Goal: Complete application form

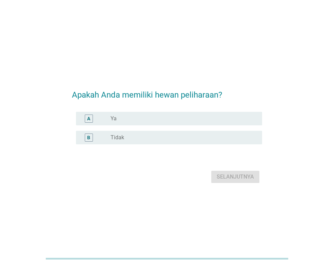
click at [110, 120] on div "A" at bounding box center [95, 119] width 29 height 8
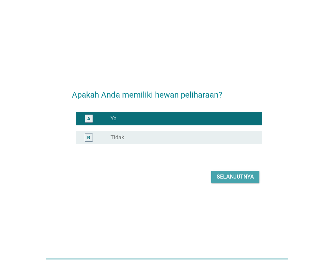
click at [232, 177] on div "Selanjutnya" at bounding box center [235, 177] width 37 height 8
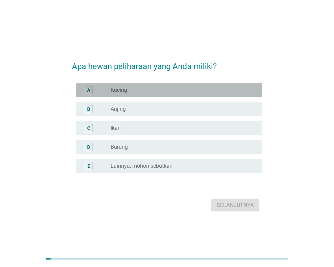
click at [141, 93] on div "radio_button_unchecked Kucing" at bounding box center [181, 90] width 141 height 7
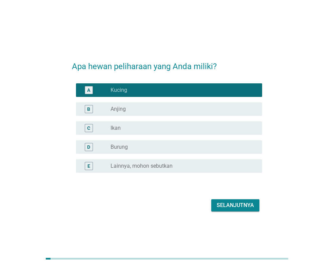
click at [136, 165] on label "Lainnya, mohon sebutkan" at bounding box center [142, 166] width 62 height 7
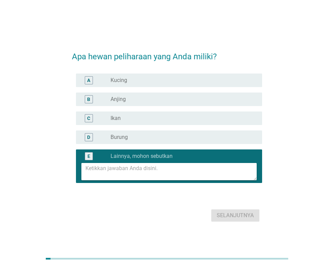
click at [133, 174] on textarea at bounding box center [170, 171] width 171 height 17
type textarea "ayam"
click at [96, 82] on div "A" at bounding box center [88, 80] width 15 height 8
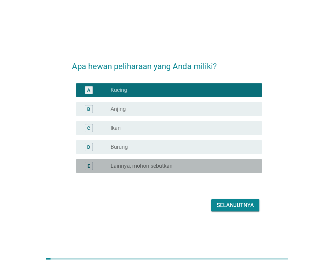
click at [91, 166] on div "E" at bounding box center [89, 166] width 8 height 8
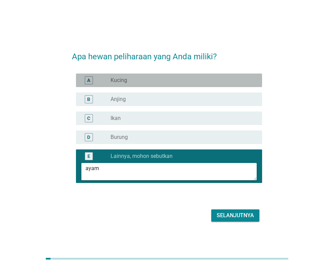
click at [110, 79] on div "A" at bounding box center [95, 80] width 29 height 8
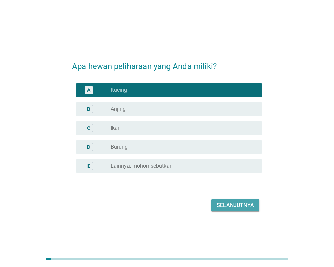
click at [227, 207] on div "Selanjutnya" at bounding box center [235, 205] width 37 height 8
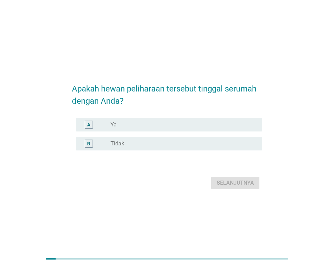
click at [133, 126] on div "radio_button_unchecked Ya" at bounding box center [181, 124] width 141 height 7
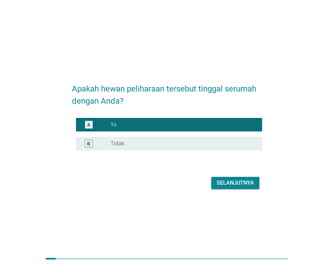
click at [239, 186] on div "Selanjutnya" at bounding box center [235, 183] width 37 height 8
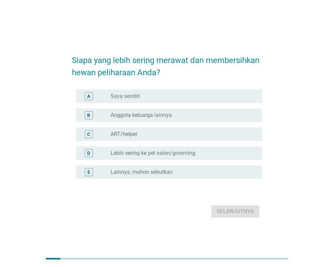
click at [162, 96] on div "radio_button_unchecked Saya sendiri" at bounding box center [181, 96] width 141 height 7
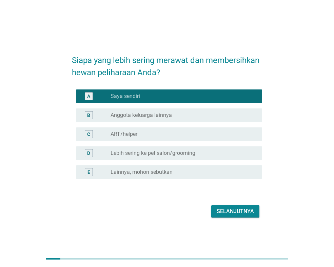
click at [232, 212] on div "Selanjutnya" at bounding box center [235, 212] width 37 height 8
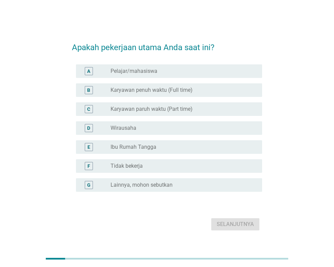
click at [160, 83] on div "B radio_button_unchecked Karyawan penuh waktu (Full time)" at bounding box center [167, 90] width 190 height 19
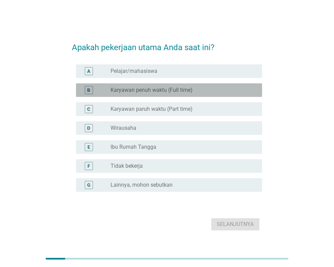
click at [160, 89] on label "Karyawan penuh waktu (Full time)" at bounding box center [152, 90] width 82 height 7
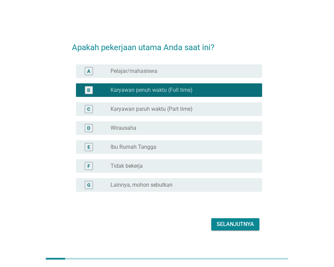
click at [233, 223] on div "Selanjutnya" at bounding box center [235, 224] width 37 height 8
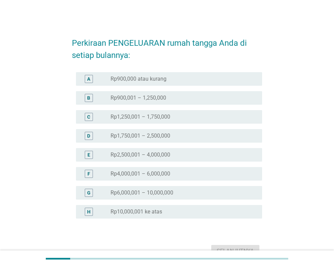
click at [161, 99] on label "Rp900,001 – 1,250,000" at bounding box center [139, 98] width 56 height 7
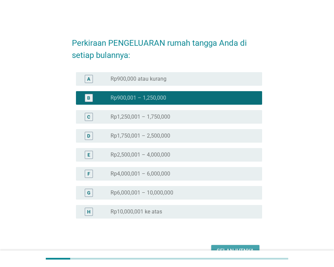
click at [238, 248] on div "Selanjutnya" at bounding box center [235, 251] width 37 height 8
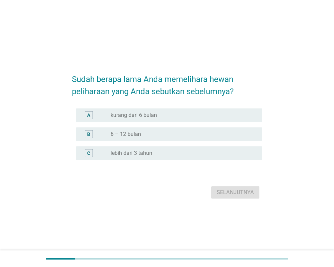
click at [152, 134] on div "radio_button_unchecked 6 – 12 bulan" at bounding box center [181, 134] width 141 height 7
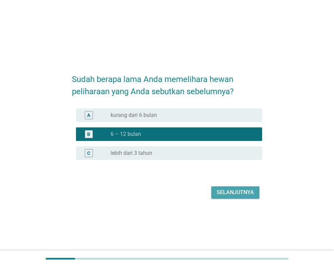
click at [243, 191] on div "Selanjutnya" at bounding box center [235, 193] width 37 height 8
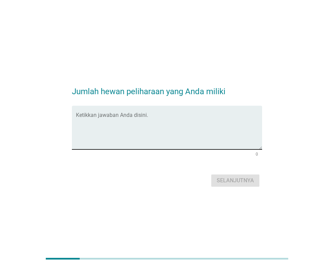
click at [193, 122] on textarea "Ketikkan jawaban Anda disini." at bounding box center [169, 132] width 186 height 36
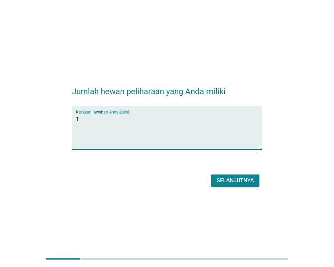
type textarea "1"
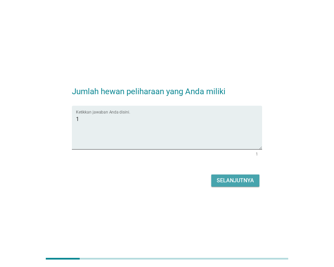
click at [238, 175] on button "Selanjutnya" at bounding box center [235, 181] width 48 height 12
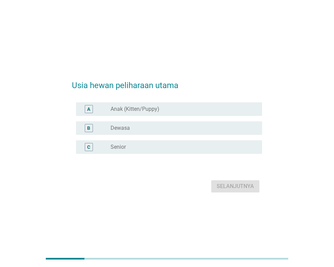
click at [172, 130] on div "radio_button_unchecked Dewasa" at bounding box center [181, 128] width 141 height 7
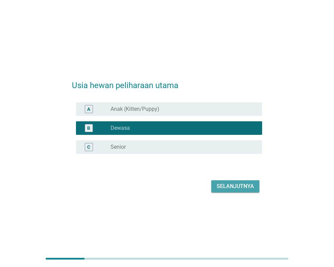
click at [237, 186] on div "Selanjutnya" at bounding box center [235, 186] width 37 height 8
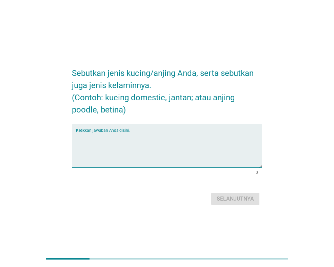
click at [188, 142] on textarea "Ketikkan jawaban Anda disini." at bounding box center [169, 150] width 186 height 36
type textarea "kucing domestic, jantan"
click at [220, 199] on div "Selanjutnya" at bounding box center [235, 199] width 37 height 8
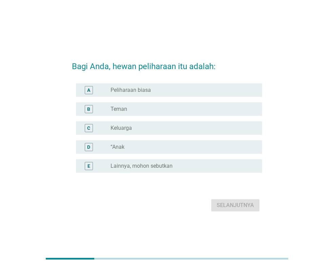
click at [153, 107] on div "radio_button_unchecked Teman" at bounding box center [181, 109] width 141 height 7
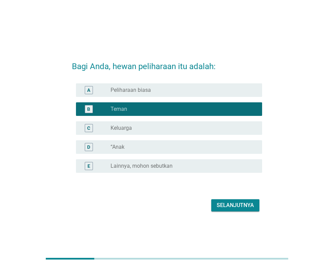
click at [201, 128] on div "radio_button_unchecked Keluarga" at bounding box center [181, 128] width 141 height 7
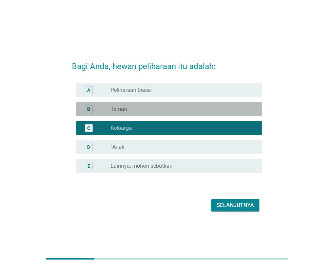
drag, startPoint x: 228, startPoint y: 111, endPoint x: 235, endPoint y: 124, distance: 15.2
click at [229, 112] on div "radio_button_unchecked Teman" at bounding box center [181, 109] width 141 height 7
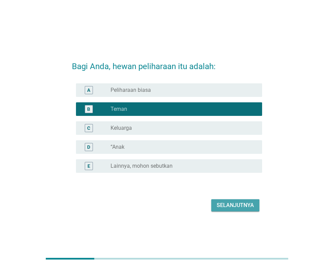
click at [256, 207] on button "Selanjutnya" at bounding box center [235, 205] width 48 height 12
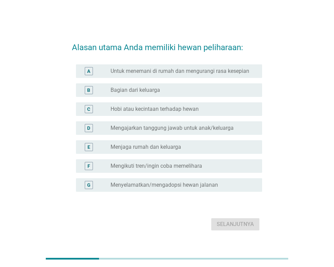
click at [208, 73] on label "Untuk menemani di rumah dan mengurangi rasa kesepian" at bounding box center [180, 71] width 139 height 7
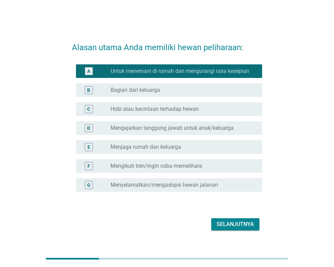
drag, startPoint x: 237, startPoint y: 232, endPoint x: 237, endPoint y: 227, distance: 4.8
click at [237, 232] on div "Selanjutnya" at bounding box center [167, 224] width 190 height 16
click at [237, 225] on div "Selanjutnya" at bounding box center [235, 224] width 37 height 8
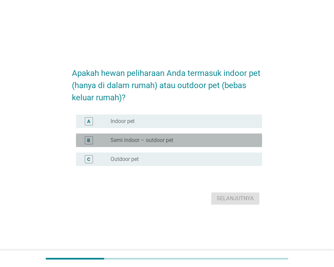
click at [163, 141] on label "Semi indoor – outdoor pet" at bounding box center [142, 140] width 63 height 7
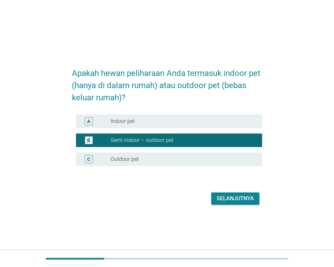
click at [239, 198] on div "Selanjutnya" at bounding box center [235, 199] width 37 height 8
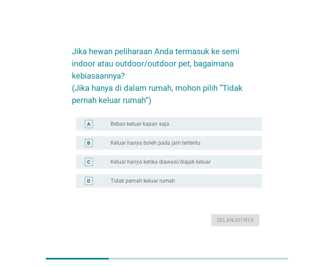
click at [172, 123] on div "radio_button_unchecked Bebas keluar kapan saja" at bounding box center [181, 124] width 141 height 7
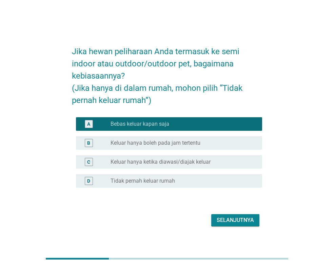
click at [233, 219] on div "Selanjutnya" at bounding box center [235, 220] width 37 height 8
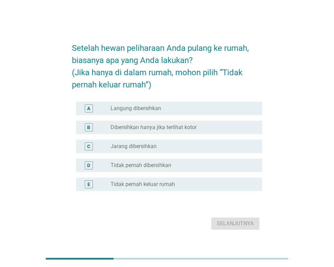
click at [137, 127] on label "Dibersihkan hanya jika terlihat kotor" at bounding box center [154, 127] width 86 height 7
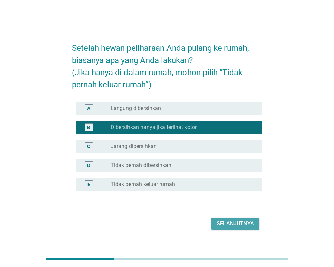
click at [236, 222] on div "Selanjutnya" at bounding box center [235, 224] width 37 height 8
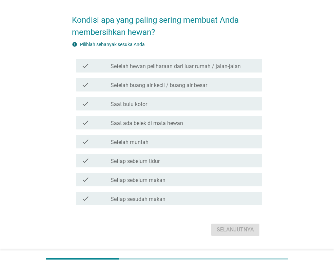
scroll to position [34, 0]
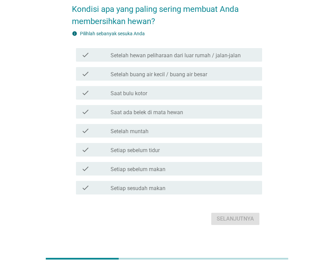
click at [160, 113] on label "Saat ada belek di mata hewan" at bounding box center [147, 112] width 73 height 7
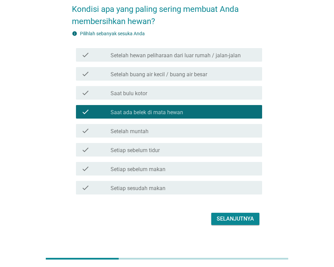
click at [176, 58] on label "Setelah hewan peliharaan dari luar rumah / jalan-jalan" at bounding box center [176, 55] width 130 height 7
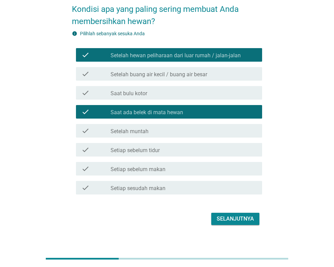
click at [167, 90] on div "check_box_outline_blank Saat bulu kotor" at bounding box center [184, 93] width 146 height 8
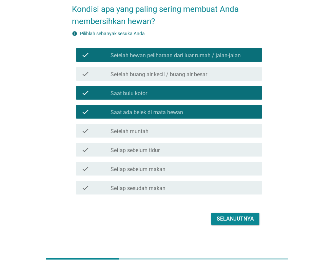
click at [183, 132] on div "check_box_outline_blank Setelah muntah" at bounding box center [184, 131] width 146 height 8
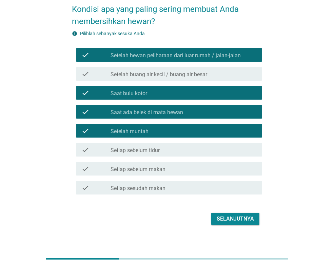
click at [238, 221] on div "Selanjutnya" at bounding box center [235, 219] width 37 height 8
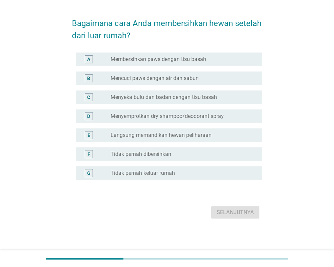
scroll to position [0, 0]
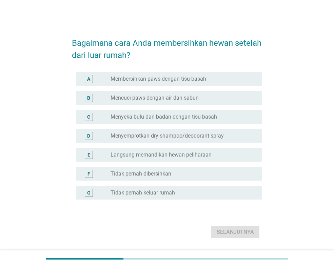
click at [191, 79] on label "Membersihkan paws dengan tisu basah" at bounding box center [159, 79] width 96 height 7
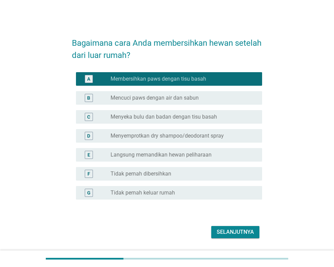
click at [196, 97] on label "Mencuci paws dengan air dan sabun" at bounding box center [155, 98] width 88 height 7
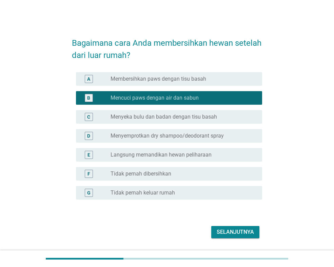
click at [194, 77] on label "Membersihkan paws dengan tisu basah" at bounding box center [159, 79] width 96 height 7
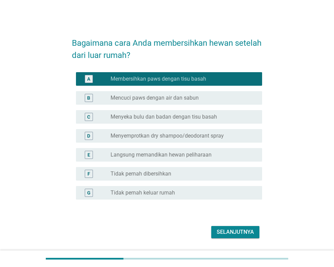
click at [173, 115] on label "Menyeka bulu dan badan dengan tisu basah" at bounding box center [164, 117] width 107 height 7
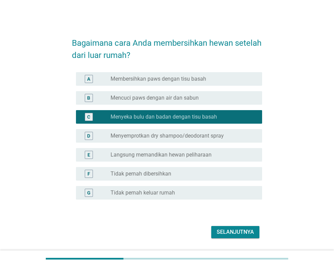
click at [183, 103] on div "B radio_button_unchecked Mencuci paws dengan air dan sabun" at bounding box center [169, 98] width 186 height 14
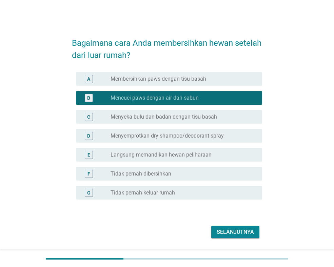
click at [194, 82] on div "radio_button_unchecked Membersihkan paws dengan tisu basah" at bounding box center [184, 79] width 146 height 8
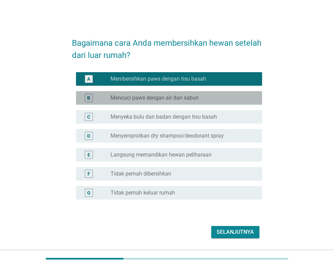
click at [201, 97] on div "radio_button_unchecked Mencuci paws dengan air dan sabun" at bounding box center [181, 98] width 141 height 7
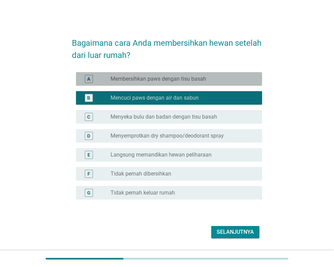
click at [202, 82] on label "Membersihkan paws dengan tisu basah" at bounding box center [159, 79] width 96 height 7
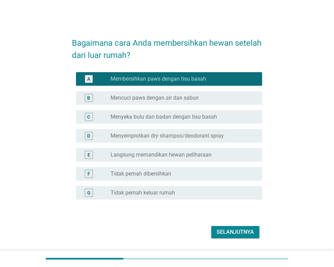
click at [203, 96] on div "radio_button_unchecked Mencuci paws dengan air dan sabun" at bounding box center [181, 98] width 141 height 7
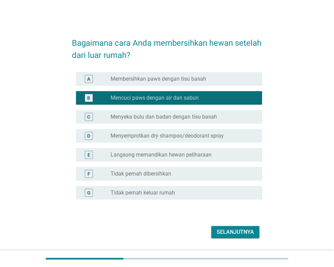
click at [203, 81] on label "Membersihkan paws dengan tisu basah" at bounding box center [159, 79] width 96 height 7
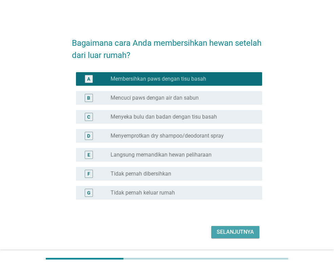
click at [235, 231] on div "Selanjutnya" at bounding box center [235, 232] width 37 height 8
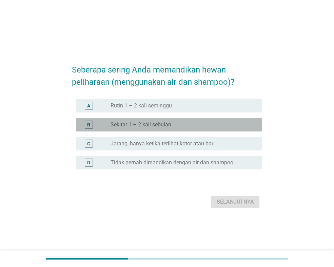
click at [174, 126] on div "radio_button_unchecked Sekitar 1 – 2 kali sebulan" at bounding box center [181, 124] width 141 height 7
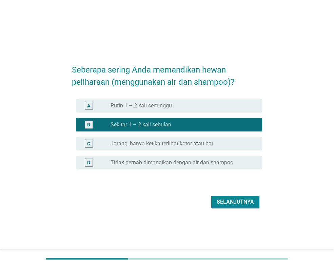
click at [241, 200] on div "Selanjutnya" at bounding box center [235, 202] width 37 height 8
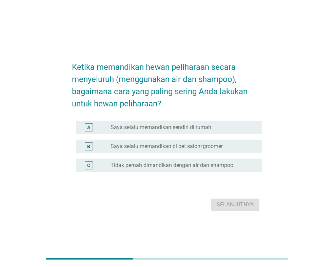
click at [176, 123] on div "radio_button_unchecked Saya selalu memandikan sendiri di rumah" at bounding box center [184, 127] width 146 height 8
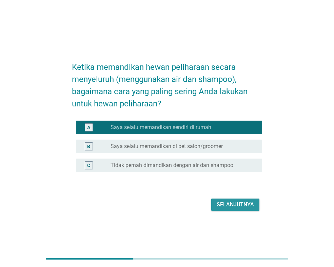
click at [244, 204] on div "Selanjutnya" at bounding box center [235, 205] width 37 height 8
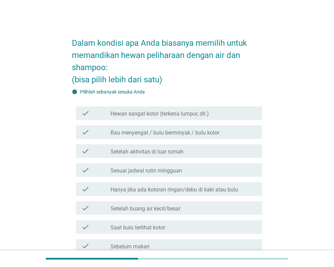
scroll to position [34, 0]
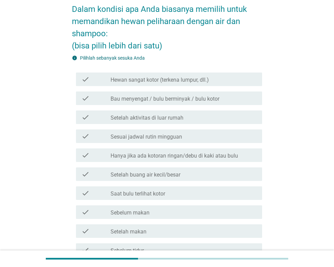
click at [169, 78] on label "Hewan sangat kotor (terkena lumpur, dll.)" at bounding box center [160, 80] width 98 height 7
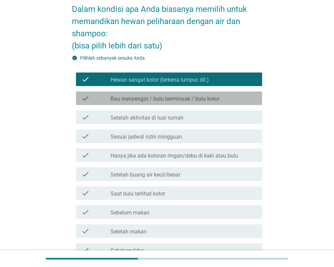
click at [175, 97] on div "check_box_outline_blank Bau menyengat / bulu berminyak / bulu kotor" at bounding box center [184, 98] width 146 height 8
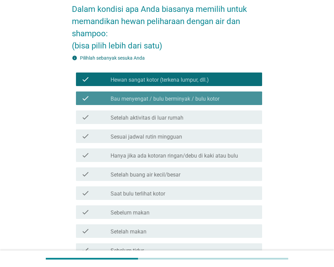
click at [175, 97] on label "Bau menyengat / bulu berminyak / bulu kotor" at bounding box center [165, 99] width 109 height 7
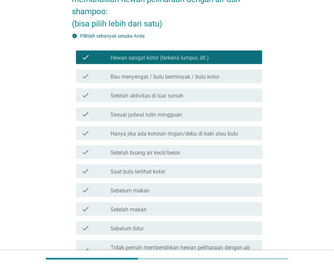
scroll to position [68, 0]
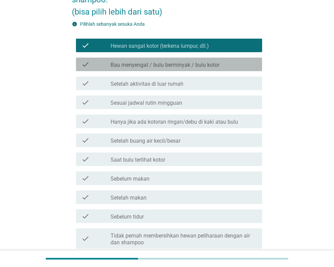
click at [170, 66] on label "Bau menyengat / bulu berminyak / bulu kotor" at bounding box center [165, 65] width 109 height 7
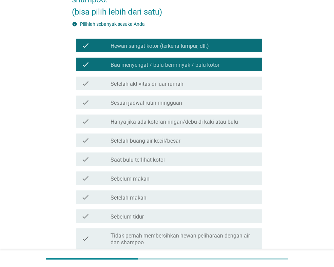
scroll to position [102, 0]
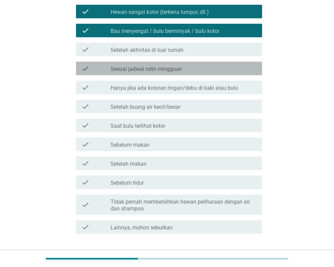
click at [173, 67] on label "Sesuai jadwal rutin mingguan" at bounding box center [147, 69] width 72 height 7
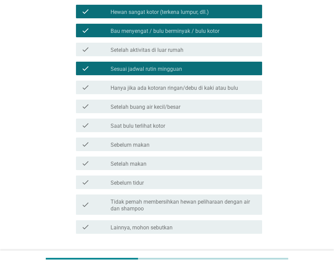
click at [171, 125] on div "check_box_outline_blank Saat bulu terlihat kotor" at bounding box center [184, 125] width 146 height 8
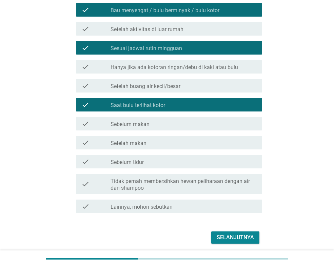
scroll to position [148, 0]
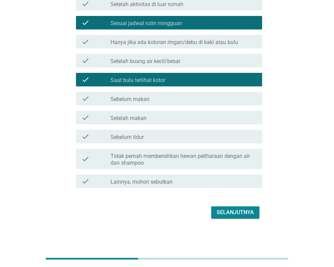
click at [232, 212] on div "Selanjutnya" at bounding box center [235, 213] width 37 height 8
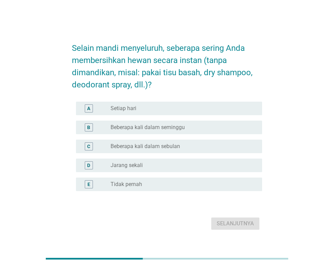
click at [159, 111] on div "radio_button_unchecked Setiap hari" at bounding box center [181, 108] width 141 height 7
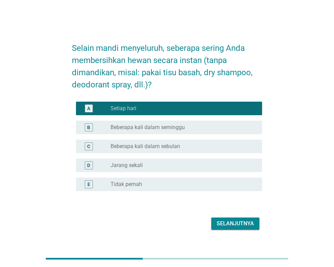
click at [240, 227] on div "Selanjutnya" at bounding box center [235, 224] width 37 height 8
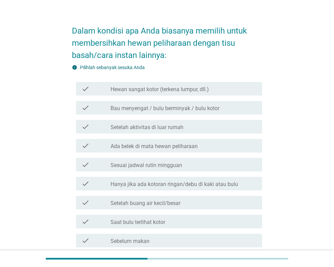
scroll to position [34, 0]
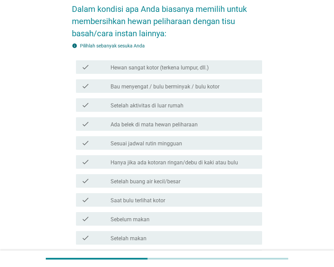
click at [183, 164] on label "Hanya jika ada kotoran ringan/debu di kaki atau bulu" at bounding box center [175, 162] width 128 height 7
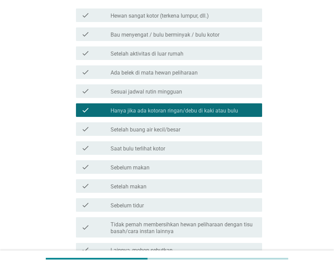
scroll to position [102, 0]
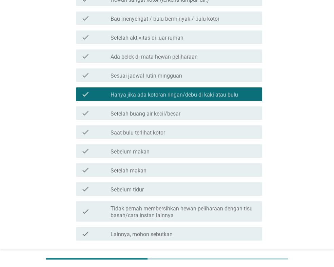
click at [174, 55] on label "Ada belek di mata hewan peliharaan" at bounding box center [154, 57] width 87 height 7
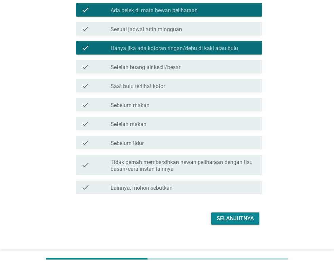
scroll to position [154, 0]
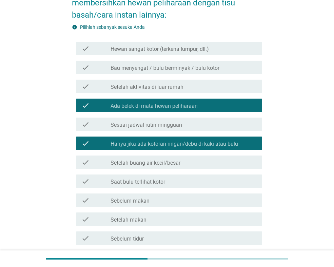
click at [185, 85] on div "check_box_outline_blank Setelah aktivitas di luar rumah" at bounding box center [184, 86] width 146 height 8
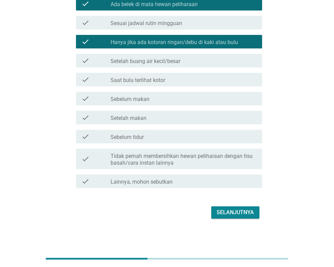
click at [239, 214] on div "Selanjutnya" at bounding box center [235, 213] width 37 height 8
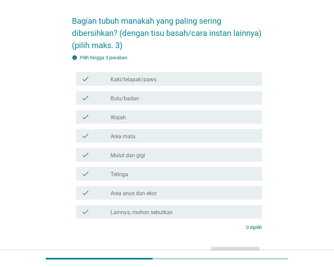
scroll to position [34, 0]
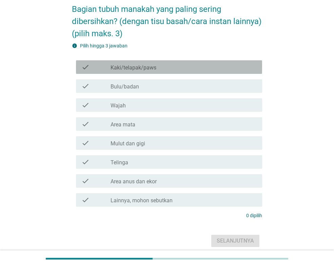
click at [174, 71] on div "check_box_outline_blank Kaki/telapak/paws" at bounding box center [184, 67] width 146 height 8
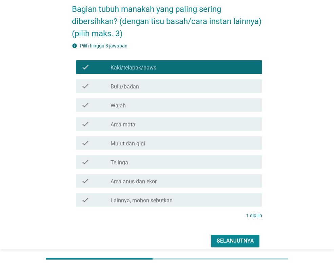
click at [167, 109] on div "check_box_outline_blank Wajah" at bounding box center [184, 105] width 146 height 8
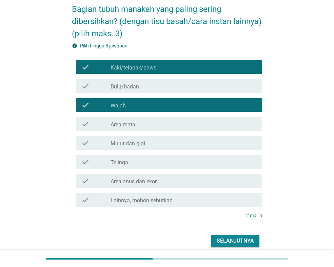
click at [169, 128] on div "check_box_outline_blank Area mata" at bounding box center [184, 124] width 146 height 8
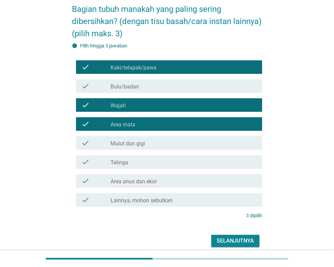
click at [175, 166] on div "check_box_outline_blank Telinga" at bounding box center [184, 162] width 146 height 8
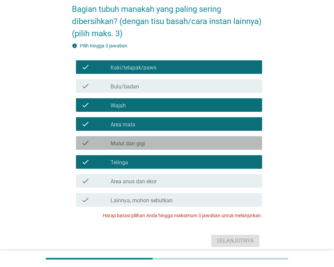
click at [173, 147] on div "check_box_outline_blank Mulut dan gigi" at bounding box center [184, 143] width 146 height 8
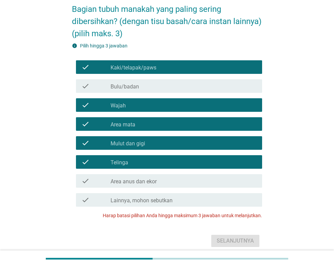
scroll to position [75, 0]
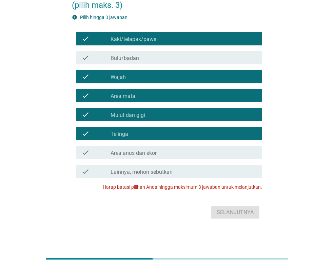
click at [157, 75] on div "check_box_outline_blank Wajah" at bounding box center [184, 77] width 146 height 8
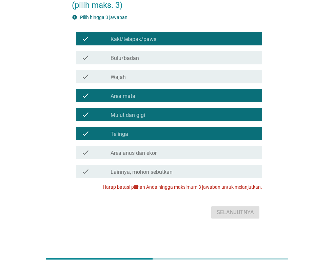
click at [164, 115] on div "check_box_outline_blank Mulut dan gigi" at bounding box center [184, 115] width 146 height 8
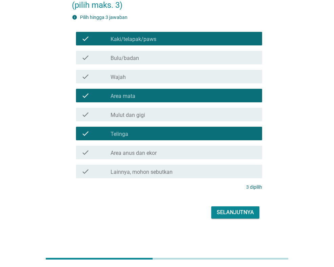
click at [233, 215] on div "Selanjutnya" at bounding box center [235, 213] width 37 height 8
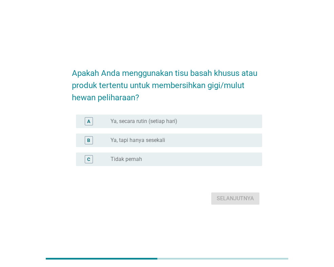
click at [159, 155] on div "radio_button_unchecked Tidak pernah" at bounding box center [184, 159] width 146 height 8
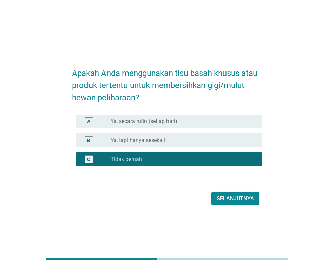
click at [224, 199] on div "Selanjutnya" at bounding box center [235, 199] width 37 height 8
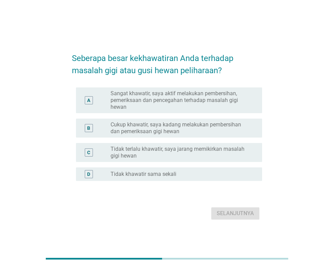
click at [178, 152] on label "Tidak terlalu khawatir, saya jarang memikirkan masalah gigi hewan" at bounding box center [181, 153] width 141 height 14
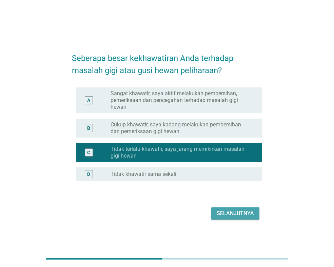
click at [231, 215] on div "Selanjutnya" at bounding box center [235, 214] width 37 height 8
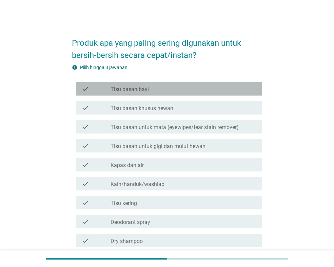
click at [139, 88] on label "Tisu basah bayi" at bounding box center [130, 89] width 38 height 7
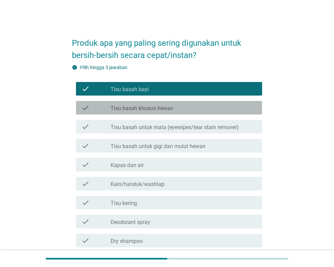
click at [141, 107] on label "Tisu basah khusus hewan" at bounding box center [142, 108] width 63 height 7
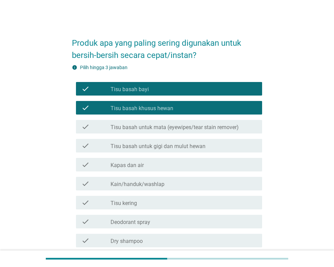
click at [141, 107] on label "Tisu basah khusus hewan" at bounding box center [142, 108] width 63 height 7
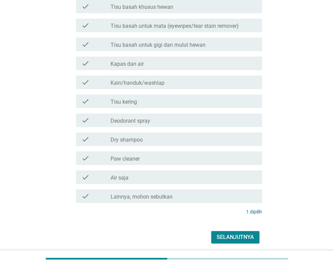
scroll to position [102, 0]
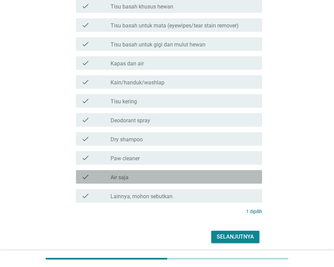
click at [202, 181] on div "check check_box_outline_blank Air saja" at bounding box center [169, 177] width 186 height 14
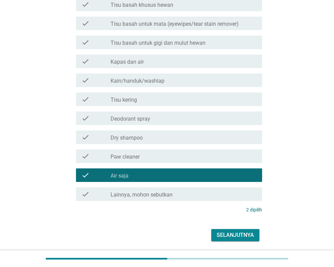
scroll to position [92, 0]
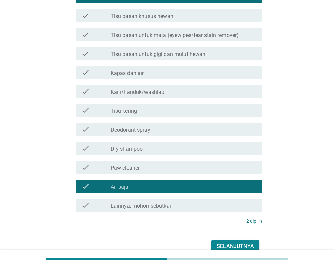
click at [241, 246] on div "Selanjutnya" at bounding box center [235, 247] width 37 height 8
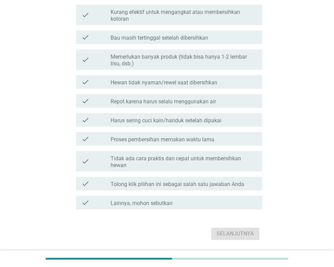
scroll to position [102, 0]
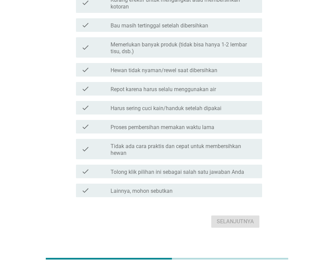
click at [197, 170] on label "Tolong klik pilihan ini sebagai salah satu jawaban Anda" at bounding box center [178, 172] width 134 height 7
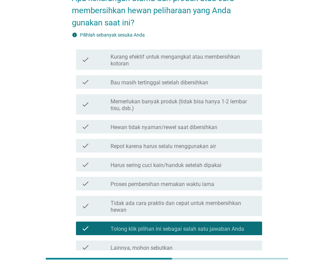
scroll to position [34, 0]
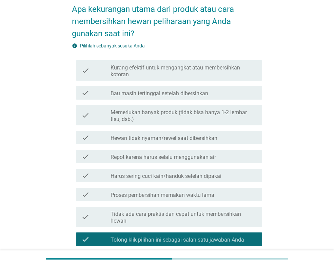
click at [144, 95] on label "Bau masih tertinggal setelah dibersihkan" at bounding box center [160, 93] width 98 height 7
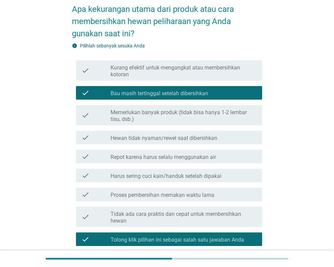
click at [144, 95] on label "Bau masih tertinggal setelah dibersihkan" at bounding box center [160, 93] width 98 height 7
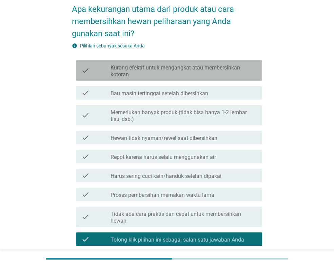
click at [159, 72] on label "Kurang efektif untuk mengangkat atau membersihkan kotoran" at bounding box center [184, 71] width 146 height 14
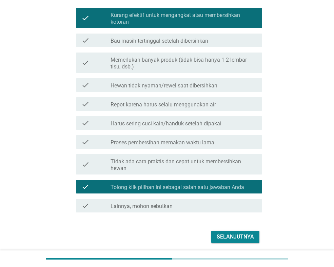
scroll to position [102, 0]
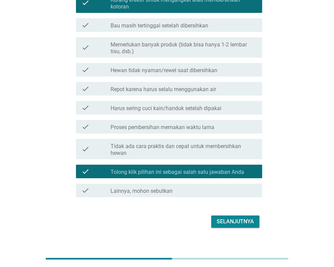
click at [252, 218] on div "Selanjutnya" at bounding box center [235, 222] width 37 height 8
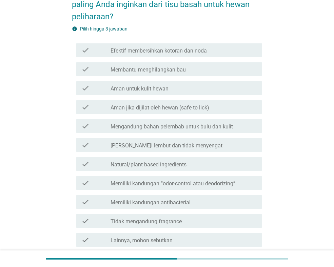
scroll to position [68, 0]
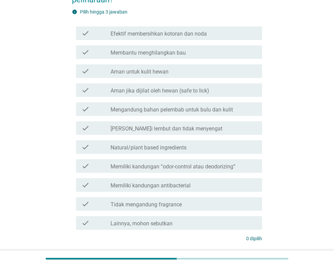
click at [147, 34] on label "Efektif membersihkan kotoran dan noda" at bounding box center [159, 34] width 96 height 7
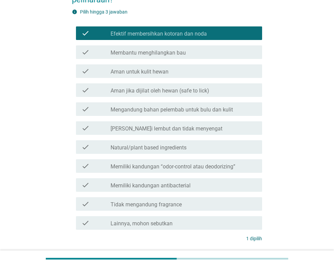
click at [150, 51] on label "Membantu menghilangkan bau" at bounding box center [148, 53] width 75 height 7
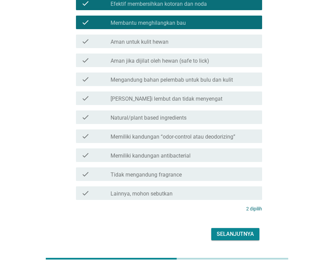
scroll to position [85, 0]
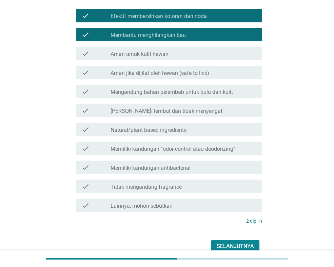
click at [158, 55] on label "Aman untuk kulit hewan" at bounding box center [140, 54] width 58 height 7
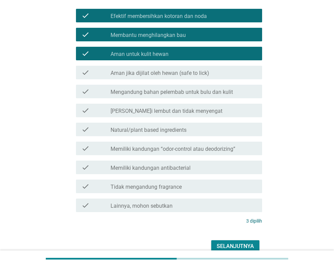
click at [167, 66] on div "check check_box_outline_blank Aman jika dijilat oleh hewan (safe to lick)" at bounding box center [169, 73] width 186 height 14
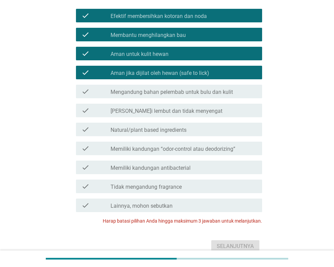
click at [167, 66] on div "check check_box_outline_blank Aman jika dijilat oleh hewan (safe to lick)" at bounding box center [169, 73] width 186 height 14
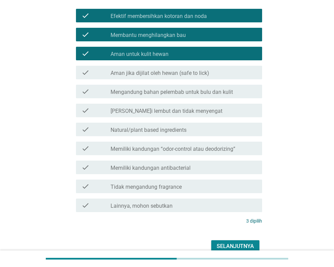
click at [231, 243] on div "Selanjutnya" at bounding box center [235, 247] width 37 height 8
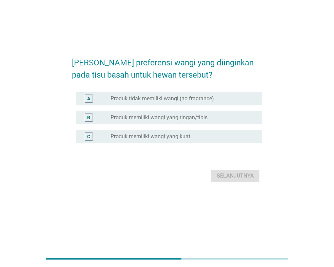
scroll to position [0, 0]
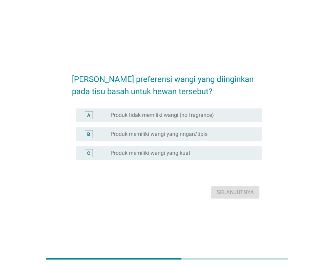
click at [141, 115] on label "Produk tidak memiliki wangi (no fragrance)" at bounding box center [162, 115] width 103 height 7
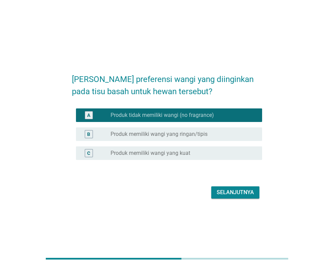
click at [234, 192] on div "Selanjutnya" at bounding box center [235, 193] width 37 height 8
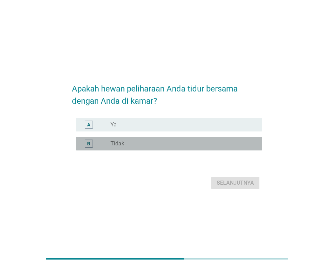
click at [112, 144] on label "Tidak" at bounding box center [118, 143] width 14 height 7
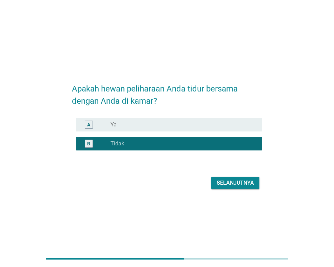
click at [240, 181] on div "Selanjutnya" at bounding box center [235, 183] width 37 height 8
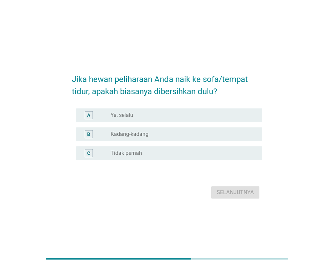
click at [140, 117] on div "radio_button_unchecked Ya, selalu" at bounding box center [181, 115] width 141 height 7
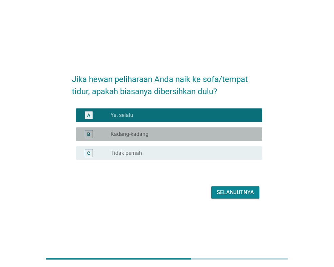
click at [206, 138] on div "B radio_button_unchecked Kadang-kadang" at bounding box center [169, 135] width 186 height 14
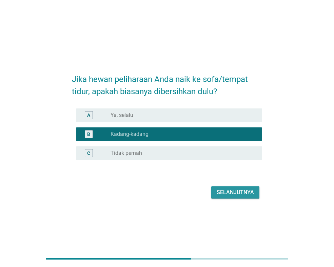
drag, startPoint x: 232, startPoint y: 190, endPoint x: 290, endPoint y: 145, distance: 73.3
click at [290, 145] on div "Jika hewan peliharaan Anda naik ke sofa/tempat tidur, apakah biasanya dibersihk…" at bounding box center [167, 133] width 302 height 145
click at [235, 121] on div "A radio_button_unchecked Ya, selalu" at bounding box center [169, 116] width 186 height 14
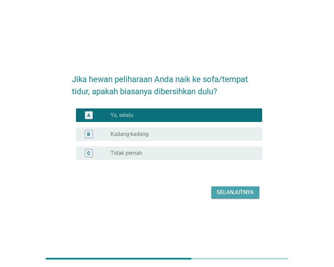
click at [249, 198] on button "Selanjutnya" at bounding box center [235, 193] width 48 height 12
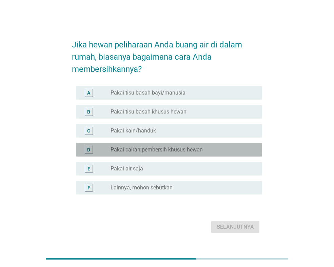
click at [151, 151] on label "Pakai cairan pembersih khusus hewan" at bounding box center [157, 150] width 92 height 7
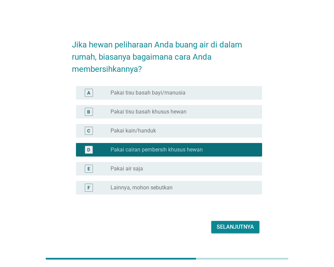
click at [163, 92] on label "Pakai tisu basah bayi/manusia" at bounding box center [148, 93] width 75 height 7
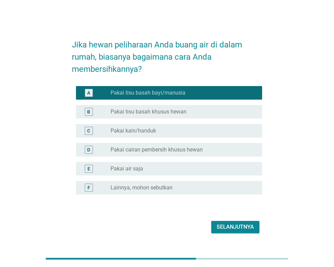
click at [161, 149] on label "Pakai cairan pembersih khusus hewan" at bounding box center [157, 150] width 92 height 7
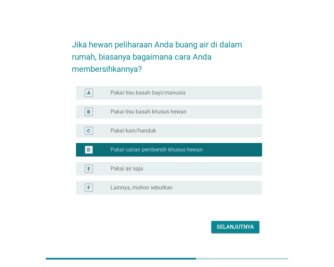
click at [169, 90] on label "Pakai tisu basah bayi/manusia" at bounding box center [148, 93] width 75 height 7
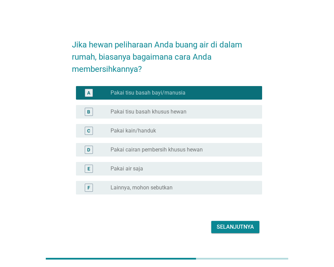
click at [234, 226] on div "Selanjutnya" at bounding box center [235, 227] width 37 height 8
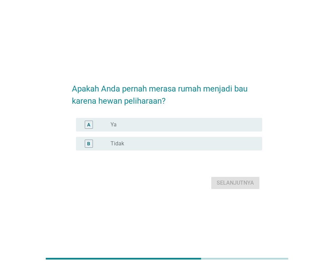
click at [128, 122] on div "radio_button_unchecked Ya" at bounding box center [181, 124] width 141 height 7
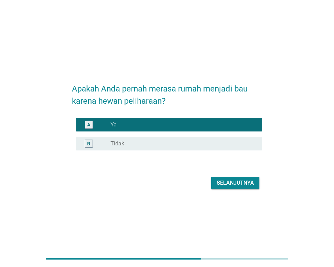
click at [234, 187] on div "Selanjutnya" at bounding box center [235, 183] width 37 height 8
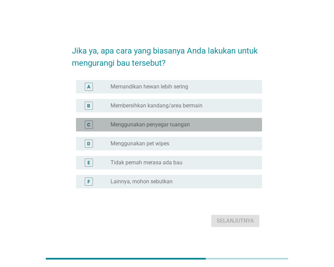
click at [177, 126] on label "Menggunakan penyegar ruangan" at bounding box center [150, 124] width 79 height 7
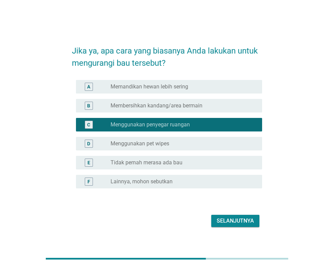
click at [182, 88] on label "Memandikan hewan lebih sering" at bounding box center [150, 86] width 78 height 7
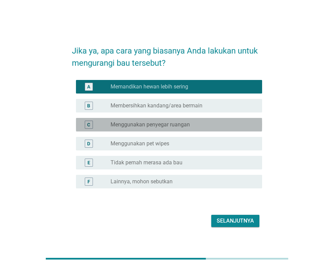
click at [194, 124] on div "radio_button_unchecked Menggunakan penyegar ruangan" at bounding box center [181, 124] width 141 height 7
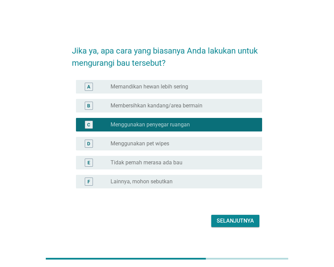
click at [199, 110] on div "radio_button_unchecked Membersihkan kandang/area bermain" at bounding box center [184, 106] width 146 height 8
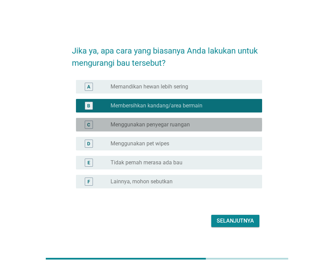
click at [199, 125] on div "radio_button_unchecked Menggunakan penyegar ruangan" at bounding box center [181, 124] width 141 height 7
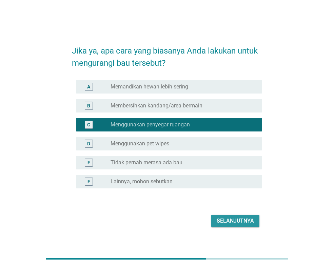
drag, startPoint x: 226, startPoint y: 217, endPoint x: 227, endPoint y: 220, distance: 3.8
click at [226, 217] on div "Selanjutnya" at bounding box center [235, 221] width 37 height 8
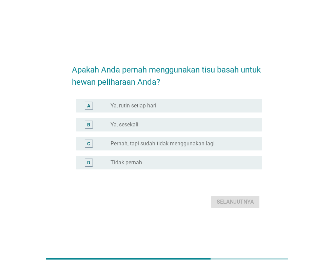
click at [160, 105] on div "radio_button_unchecked Ya, rutin setiap hari" at bounding box center [181, 105] width 141 height 7
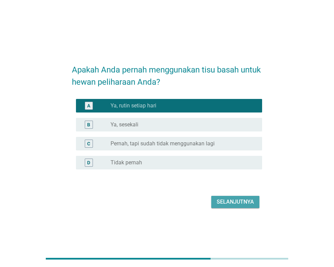
click at [239, 201] on div "Selanjutnya" at bounding box center [235, 202] width 37 height 8
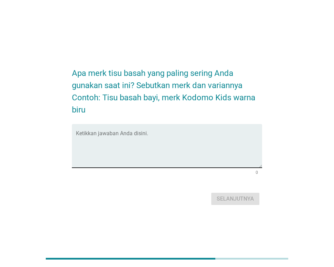
click at [202, 151] on textarea "Ketikkan jawaban Anda disini." at bounding box center [169, 150] width 186 height 36
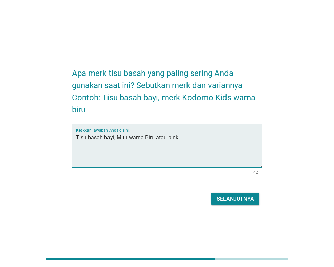
type textarea "Tisu basah bayi, Mitu warna Biru atau pink"
click at [221, 200] on div "Selanjutnya" at bounding box center [235, 199] width 37 height 8
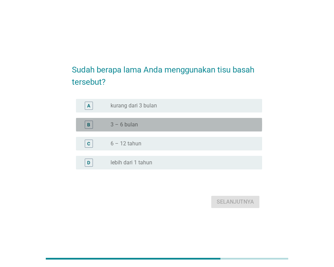
drag, startPoint x: 141, startPoint y: 126, endPoint x: 167, endPoint y: 147, distance: 33.3
click at [141, 126] on div "radio_button_unchecked 3 – 6 bulan" at bounding box center [181, 124] width 141 height 7
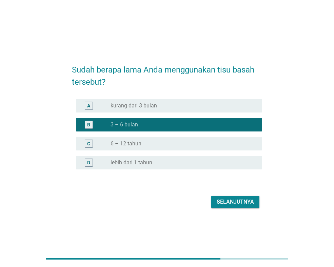
click at [238, 204] on div "Selanjutnya" at bounding box center [235, 202] width 37 height 8
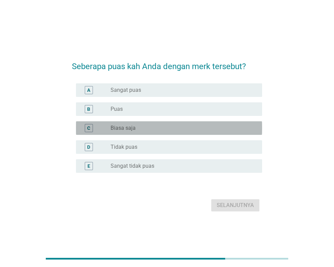
click at [163, 131] on div "radio_button_unchecked Biasa saja" at bounding box center [181, 128] width 141 height 7
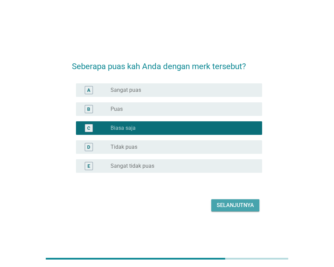
click at [235, 205] on div "Selanjutnya" at bounding box center [235, 205] width 37 height 8
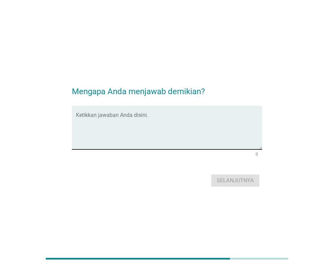
click at [200, 113] on div "Ketikkan jawaban Anda disini." at bounding box center [169, 128] width 186 height 44
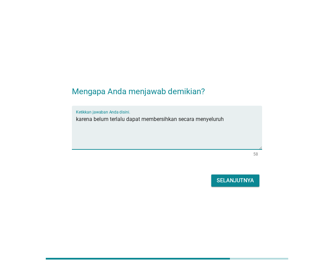
type textarea "karena belum terlalu dapat membersihkan secara menyeluruh"
click at [240, 190] on div "Mengapa Anda menjawab demikian? Ketikkan jawaban Anda disini. karena belum terl…" at bounding box center [166, 133] width 201 height 121
click at [243, 186] on button "Selanjutnya" at bounding box center [235, 181] width 48 height 12
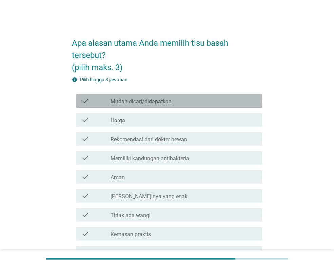
click at [188, 101] on div "check_box_outline_blank Mudah dicari/didapatkan" at bounding box center [184, 101] width 146 height 8
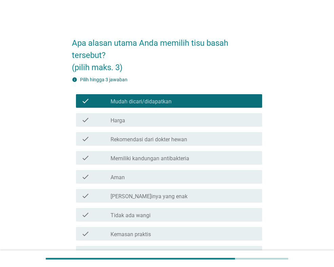
click at [182, 113] on div "check check_box_outline_blank Harga" at bounding box center [167, 120] width 190 height 19
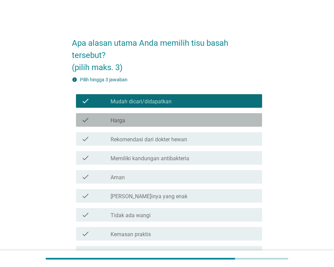
click at [180, 119] on div "check_box_outline_blank Harga" at bounding box center [184, 120] width 146 height 8
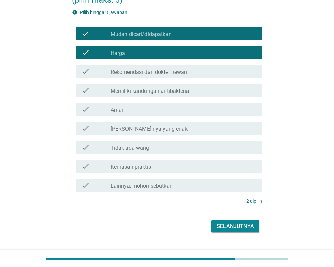
scroll to position [68, 0]
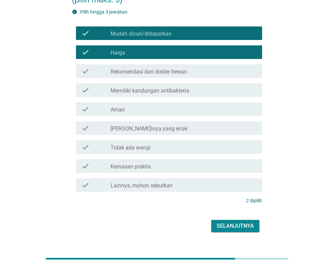
click at [149, 165] on label "Kemasan praktis" at bounding box center [131, 166] width 40 height 7
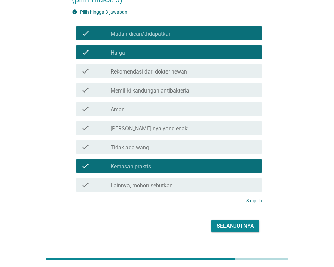
click at [233, 226] on div "Selanjutnya" at bounding box center [235, 226] width 37 height 8
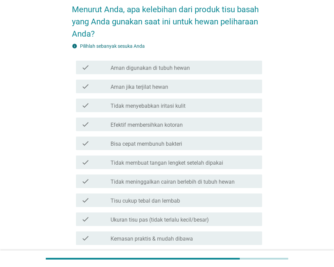
scroll to position [34, 0]
click at [170, 60] on div "check check_box_outline_blank Aman digunakan di tubuh hewan" at bounding box center [169, 67] width 186 height 14
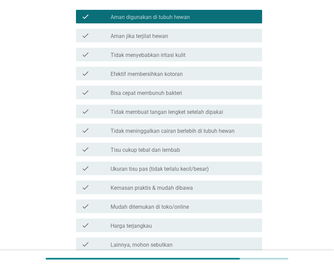
scroll to position [102, 0]
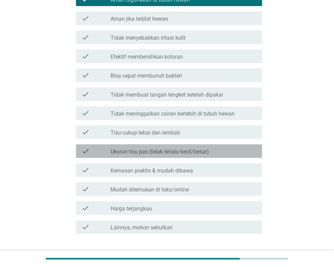
click at [161, 150] on label "Ukuran tisu pas (tidak terlalu kecil/besar)" at bounding box center [160, 152] width 98 height 7
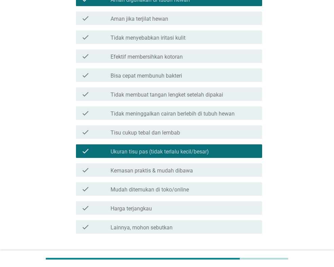
click at [167, 171] on label "Kemasan praktis & mudah dibawa" at bounding box center [152, 171] width 82 height 7
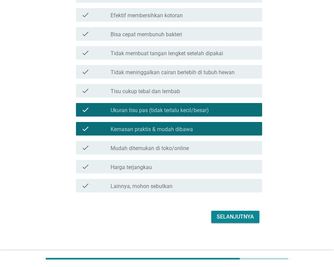
scroll to position [148, 0]
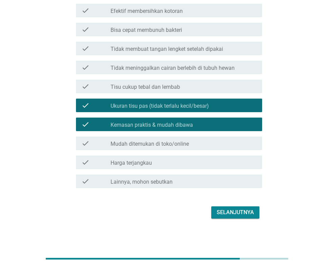
click at [233, 210] on div "Selanjutnya" at bounding box center [235, 213] width 37 height 8
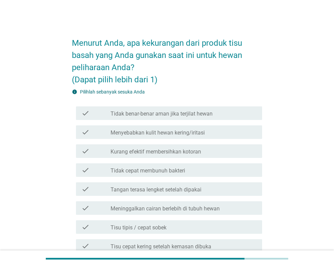
scroll to position [34, 0]
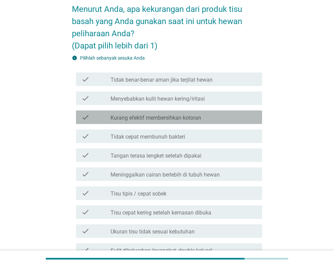
click at [181, 120] on label "Kurang efektif membersihkan kotoran" at bounding box center [156, 118] width 91 height 7
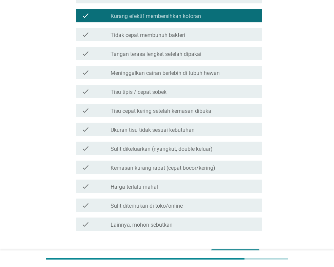
scroll to position [170, 0]
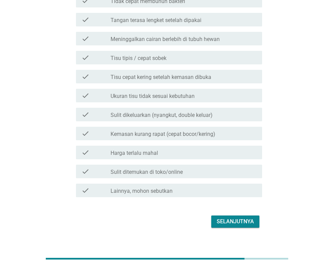
click at [153, 59] on label "Tisu tipis / cepat sobek" at bounding box center [139, 58] width 56 height 7
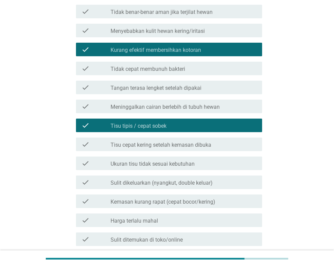
scroll to position [68, 0]
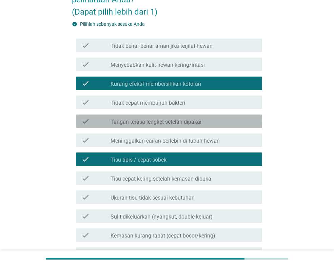
click at [159, 121] on label "Tangan terasa lengket setelah dipakai" at bounding box center [156, 122] width 91 height 7
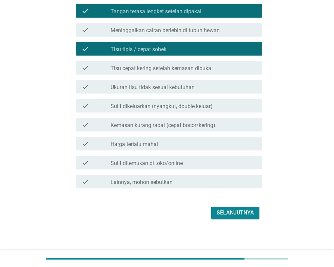
scroll to position [179, 0]
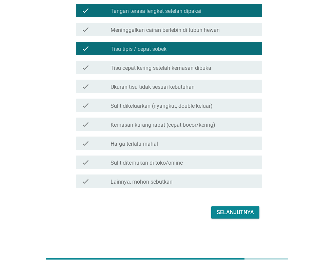
click at [242, 215] on div "Selanjutnya" at bounding box center [235, 213] width 37 height 8
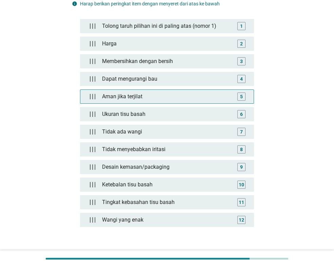
scroll to position [127, 0]
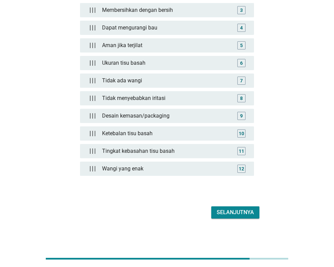
click at [246, 214] on div "Selanjutnya" at bounding box center [235, 213] width 37 height 8
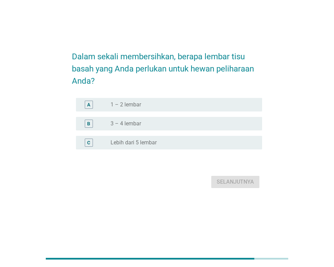
scroll to position [0, 0]
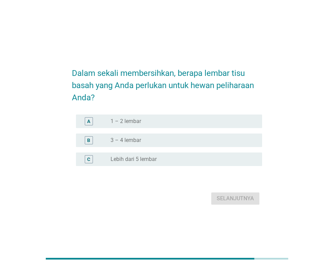
click at [264, 107] on div "Dalam sekali membersihkan, berapa lembar tisu basah yang Anda perlukan untuk he…" at bounding box center [166, 133] width 201 height 157
drag, startPoint x: 264, startPoint y: 107, endPoint x: 240, endPoint y: 91, distance: 27.7
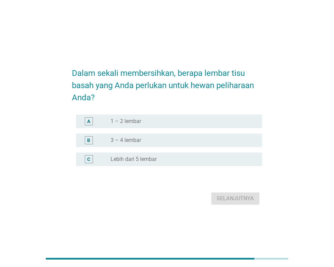
click at [240, 91] on h2 "Dalam sekali membersihkan, berapa lembar tisu basah yang Anda perlukan untuk he…" at bounding box center [167, 81] width 190 height 43
click at [161, 119] on div "radio_button_unchecked 1 – 2 lembar" at bounding box center [181, 121] width 141 height 7
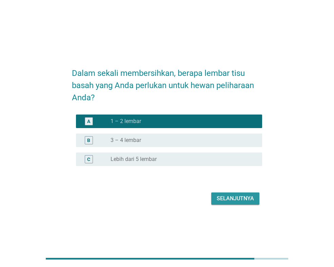
click at [234, 200] on div "Selanjutnya" at bounding box center [235, 199] width 37 height 8
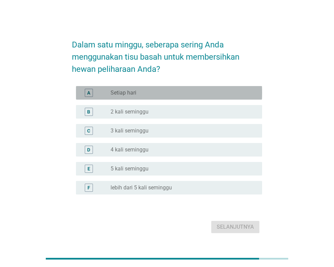
click at [176, 90] on div "radio_button_unchecked Setiap hari" at bounding box center [181, 93] width 141 height 7
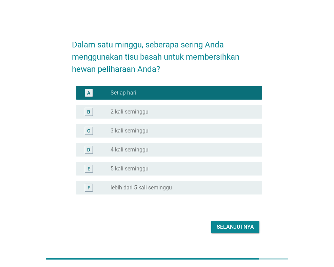
click at [237, 224] on div "Selanjutnya" at bounding box center [235, 227] width 37 height 8
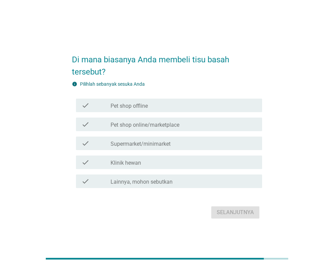
click at [161, 143] on label "Supermarket/minimarket" at bounding box center [141, 144] width 60 height 7
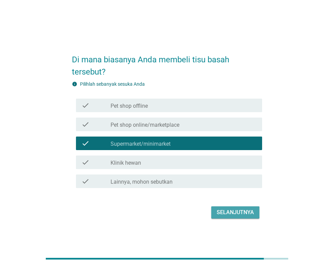
click at [221, 216] on div "Selanjutnya" at bounding box center [235, 213] width 37 height 8
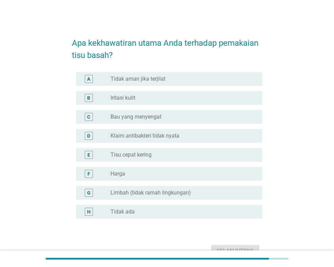
click at [136, 79] on label "Tidak aman jika terjilat" at bounding box center [138, 79] width 55 height 7
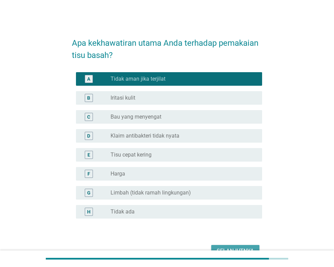
click at [234, 249] on div "Selanjutnya" at bounding box center [235, 251] width 37 height 8
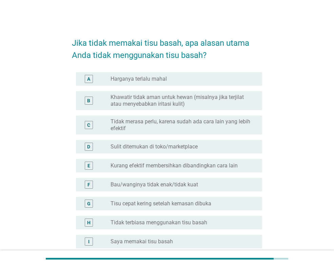
scroll to position [34, 0]
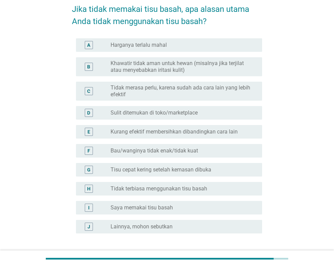
click at [168, 208] on label "Saya memakai tisu basah" at bounding box center [142, 208] width 62 height 7
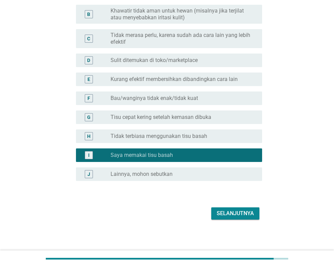
scroll to position [88, 0]
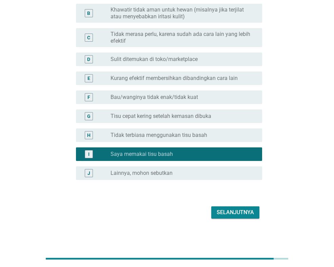
click at [250, 217] on button "Selanjutnya" at bounding box center [235, 213] width 48 height 12
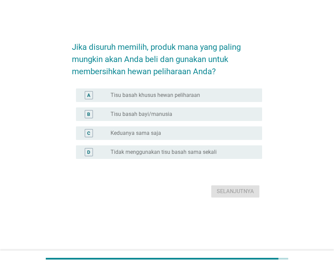
scroll to position [0, 0]
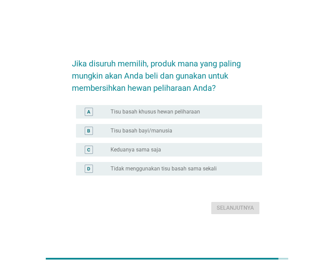
click at [194, 129] on div "radio_button_unchecked Tisu basah bayi/manusia" at bounding box center [181, 131] width 141 height 7
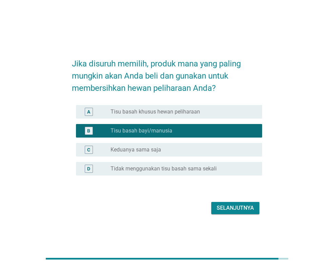
click at [245, 206] on div "Selanjutnya" at bounding box center [235, 208] width 37 height 8
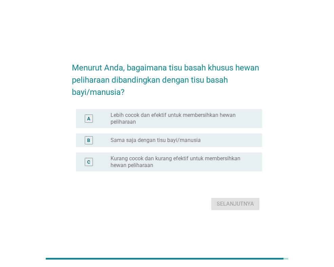
click at [185, 117] on label "Lebih cocok dan efektif untuk membersihkan hewan peliharaan" at bounding box center [181, 119] width 141 height 14
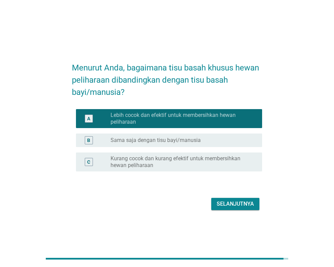
click at [238, 201] on div "Selanjutnya" at bounding box center [235, 204] width 37 height 8
